Goal: Navigation & Orientation: Find specific page/section

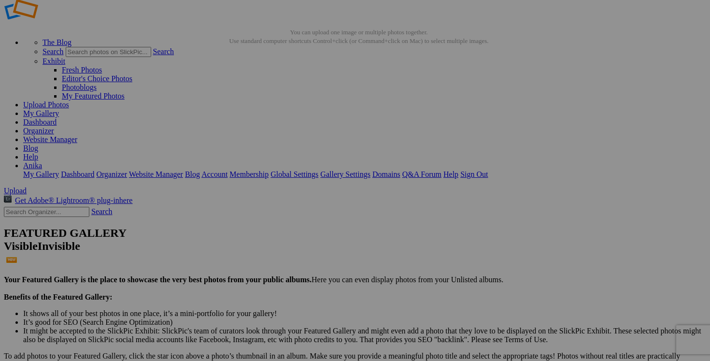
scroll to position [23, 0]
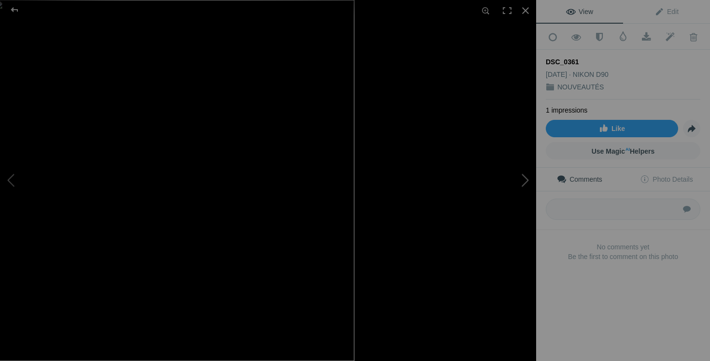
click at [508, 226] on button at bounding box center [500, 181] width 72 height 130
click at [529, 7] on div at bounding box center [525, 10] width 21 height 21
